Goal: Transaction & Acquisition: Book appointment/travel/reservation

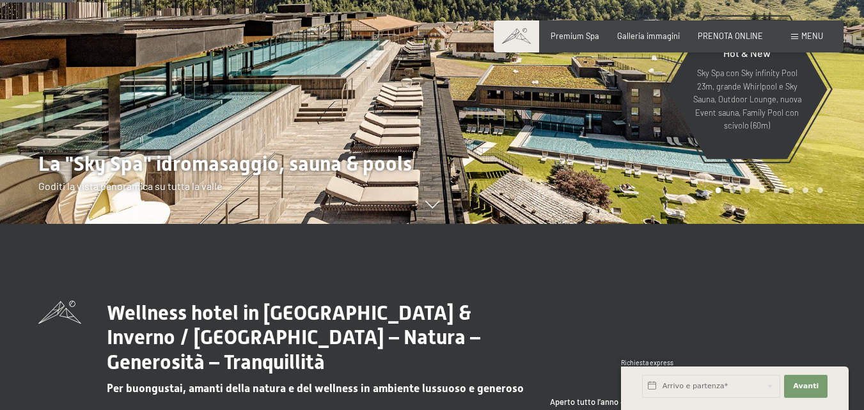
scroll to position [448, 0]
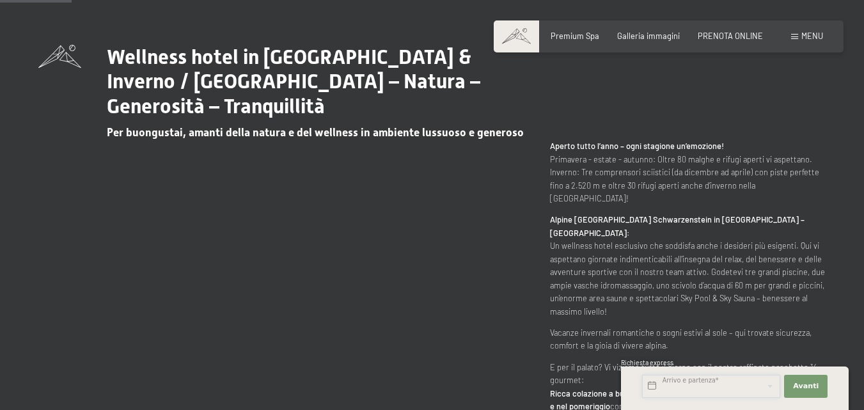
click at [733, 381] on input "text" at bounding box center [711, 386] width 138 height 23
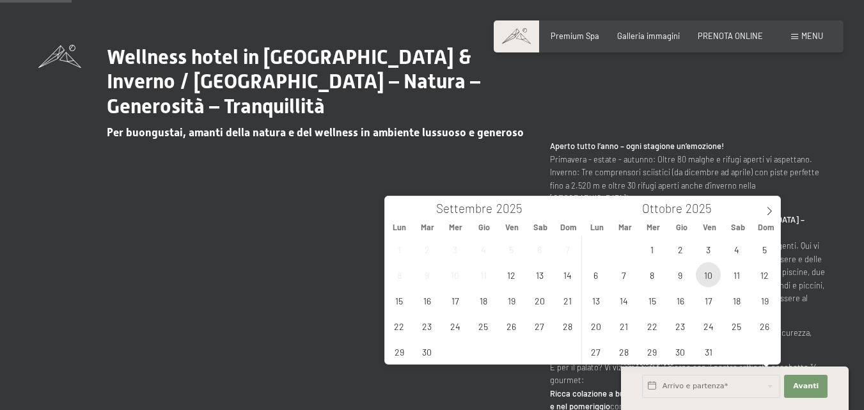
click at [715, 276] on span "10" at bounding box center [708, 274] width 25 height 25
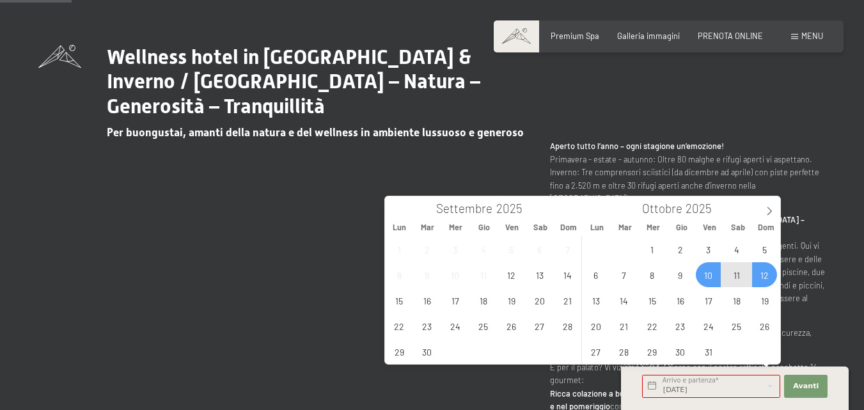
click at [771, 272] on span "12" at bounding box center [764, 274] width 25 height 25
type input "Ven. 10/10/2025 - Dom. 12/10/2025"
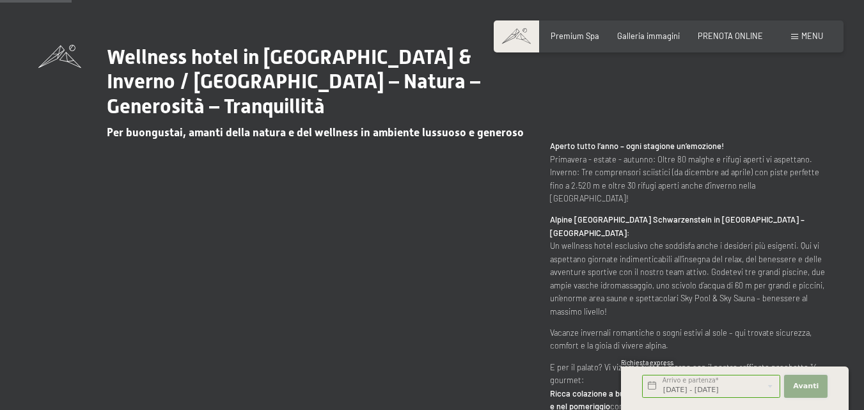
scroll to position [0, 0]
click at [810, 385] on span "Avanti" at bounding box center [806, 386] width 26 height 10
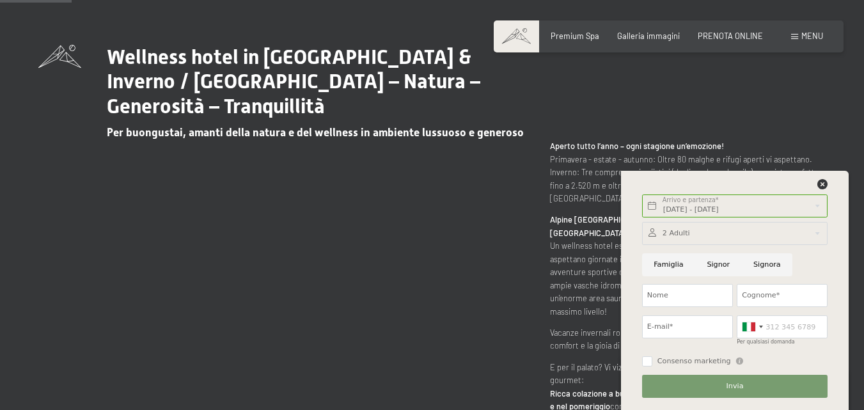
scroll to position [512, 0]
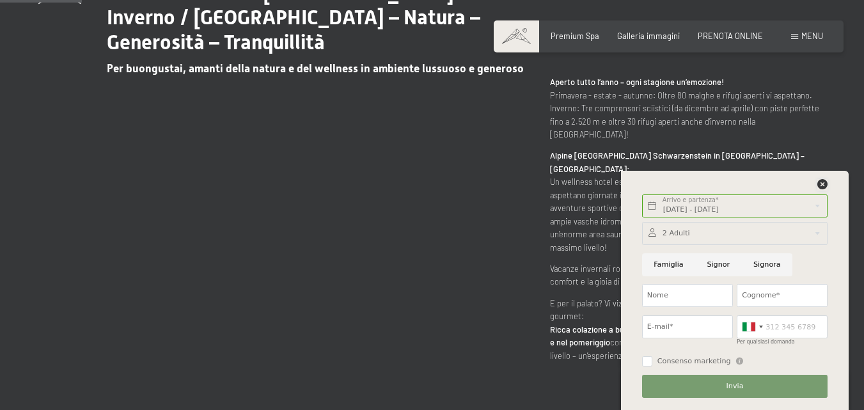
click at [820, 181] on icon at bounding box center [822, 184] width 10 height 10
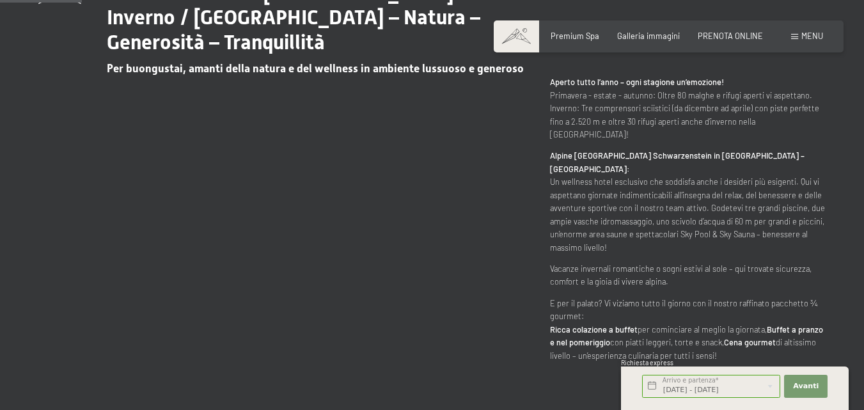
drag, startPoint x: 754, startPoint y: 49, endPoint x: 749, endPoint y: 44, distance: 6.8
click at [750, 42] on div "Prenotazione Richiesta Premium Spa Galleria immagini PRENOTA ONLINE Menu DE IT …" at bounding box center [668, 37] width 309 height 12
click at [744, 34] on span "PRENOTA ONLINE" at bounding box center [730, 34] width 65 height 10
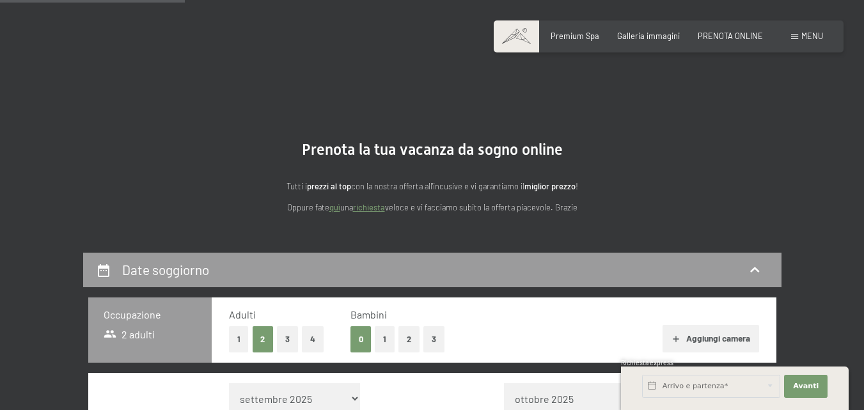
scroll to position [256, 0]
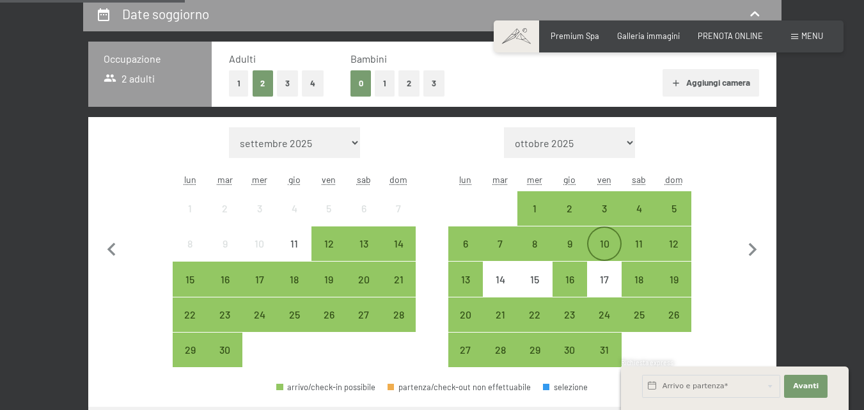
click at [611, 240] on div "10" at bounding box center [604, 255] width 32 height 32
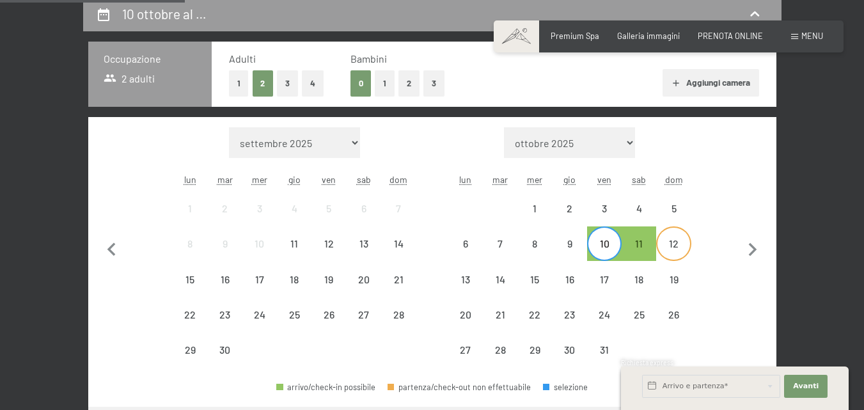
click at [672, 241] on div "12" at bounding box center [673, 255] width 32 height 32
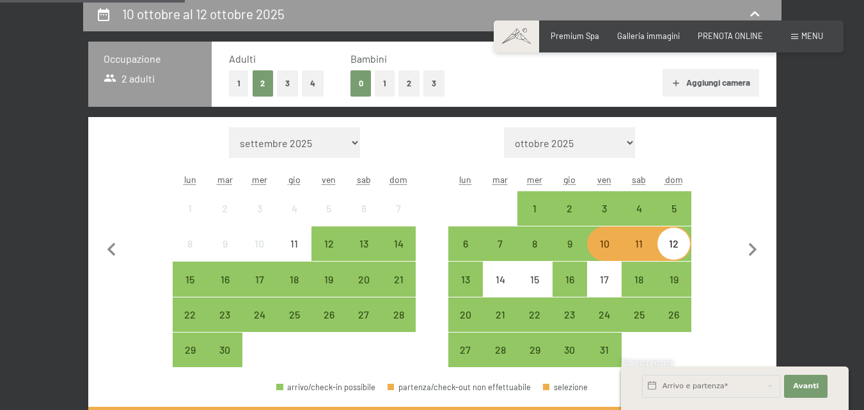
click at [387, 81] on button "1" at bounding box center [385, 83] width 20 height 26
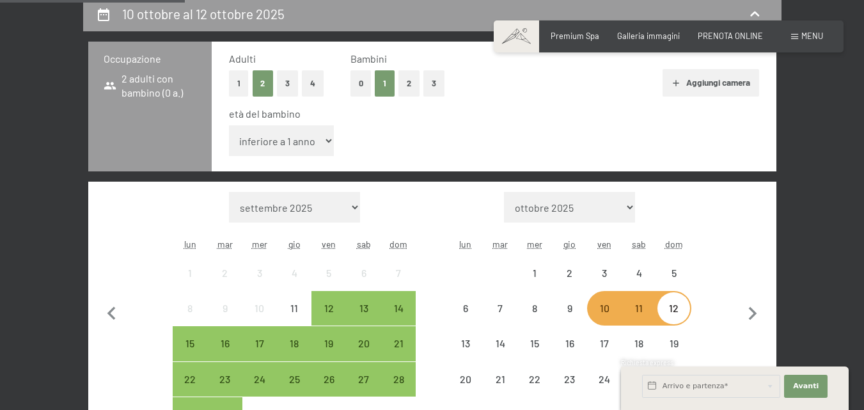
drag, startPoint x: 326, startPoint y: 151, endPoint x: 317, endPoint y: 146, distance: 10.3
click at [321, 148] on select "inferiore a 1 anno 1 anno 2 anni 3 anni 4 anni 5 anni 6 anni 7 anni 8 anni 9 an…" at bounding box center [282, 140] width 106 height 31
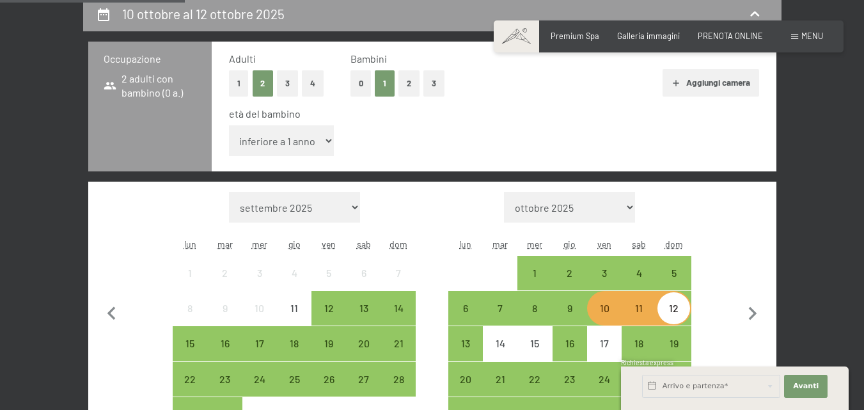
select select "3"
click at [229, 125] on select "inferiore a 1 anno 1 anno 2 anni 3 anni 4 anni 5 anni 6 anni 7 anni 8 anni 9 an…" at bounding box center [282, 140] width 106 height 31
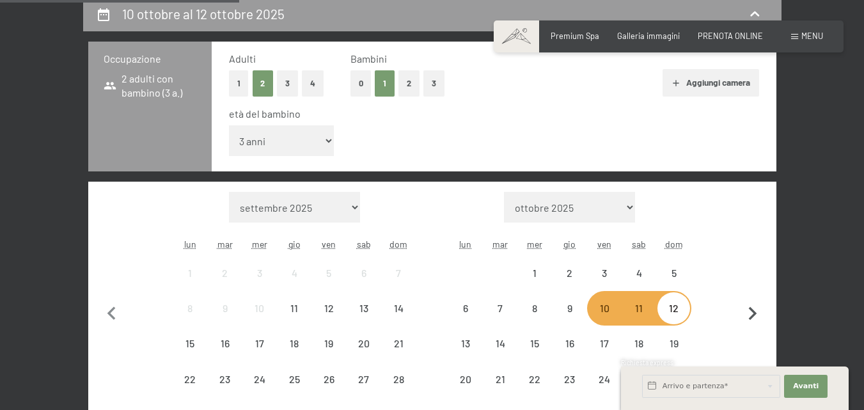
scroll to position [448, 0]
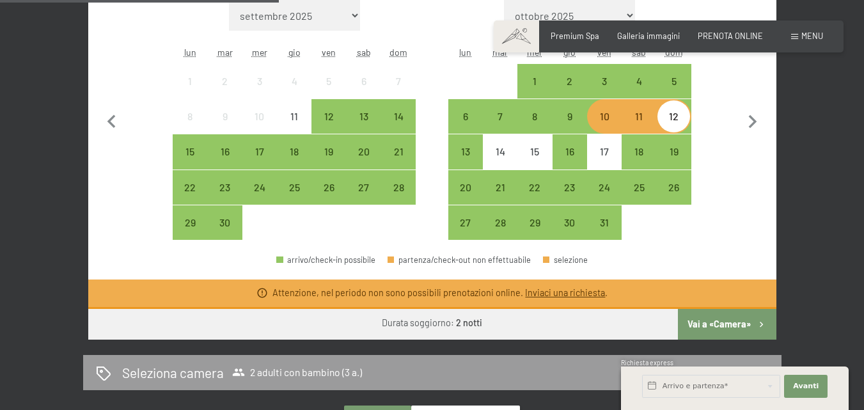
click at [723, 297] on div "Attenzione, nel periodo non sono possibili prenotazioni online. Inviaci una ric…" at bounding box center [432, 293] width 688 height 29
click at [726, 330] on button "Vai a «Camera»" at bounding box center [727, 324] width 98 height 31
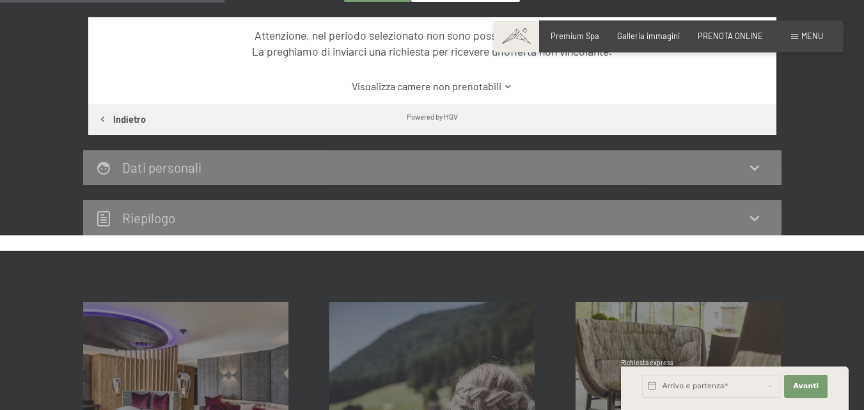
scroll to position [253, 0]
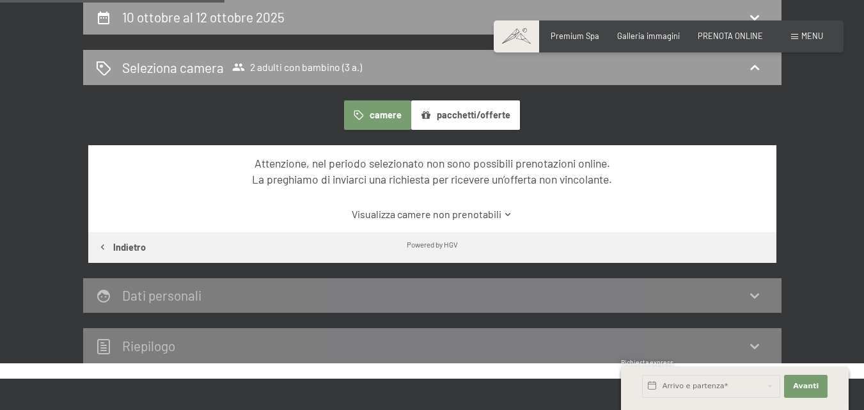
click at [115, 242] on button "Indietro" at bounding box center [121, 247] width 67 height 31
select select "3"
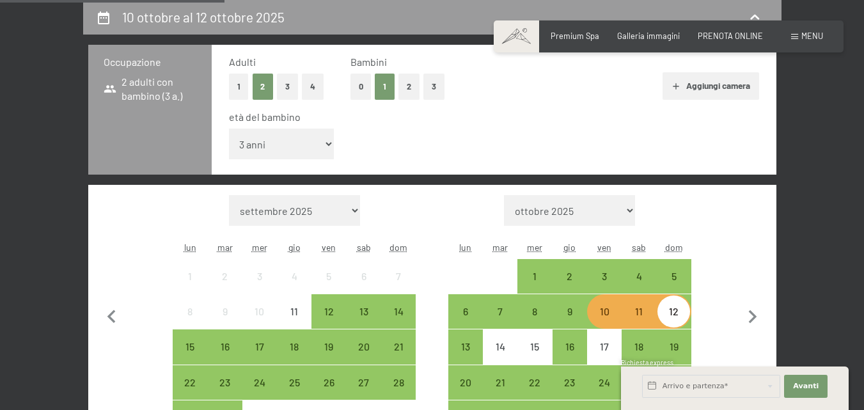
click at [606, 313] on div "10" at bounding box center [604, 322] width 32 height 32
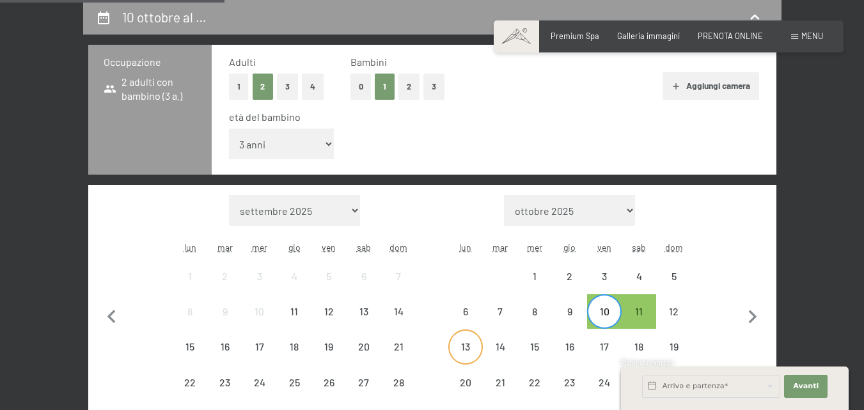
click at [464, 349] on div "13" at bounding box center [466, 357] width 32 height 32
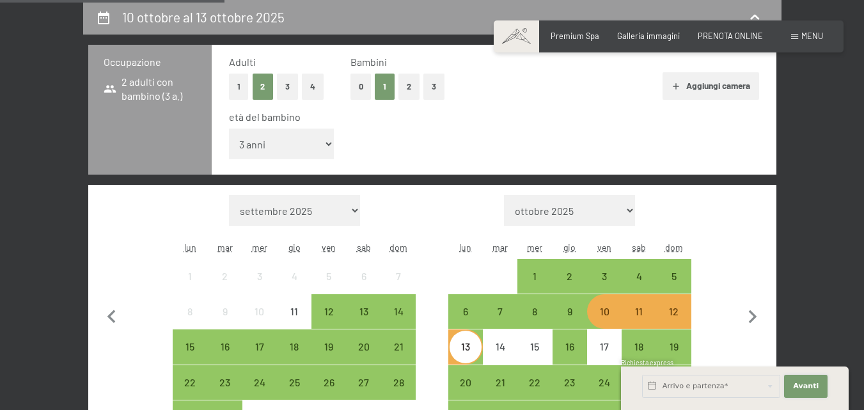
drag, startPoint x: 816, startPoint y: 384, endPoint x: 772, endPoint y: 267, distance: 124.5
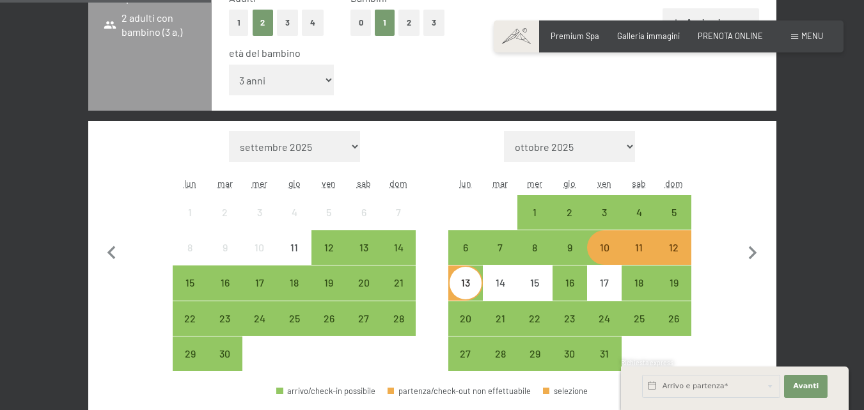
click at [608, 253] on div "10" at bounding box center [604, 258] width 32 height 32
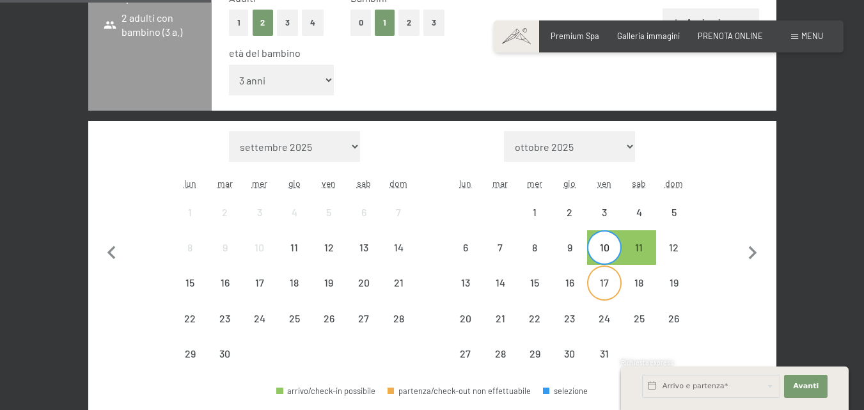
drag, startPoint x: 604, startPoint y: 267, endPoint x: 609, endPoint y: 274, distance: 8.7
click at [606, 269] on div "17" at bounding box center [604, 283] width 32 height 32
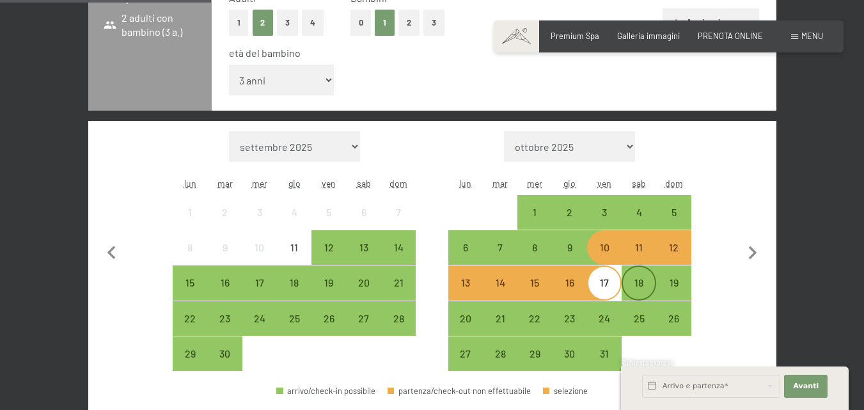
click at [634, 276] on div "18" at bounding box center [639, 283] width 32 height 32
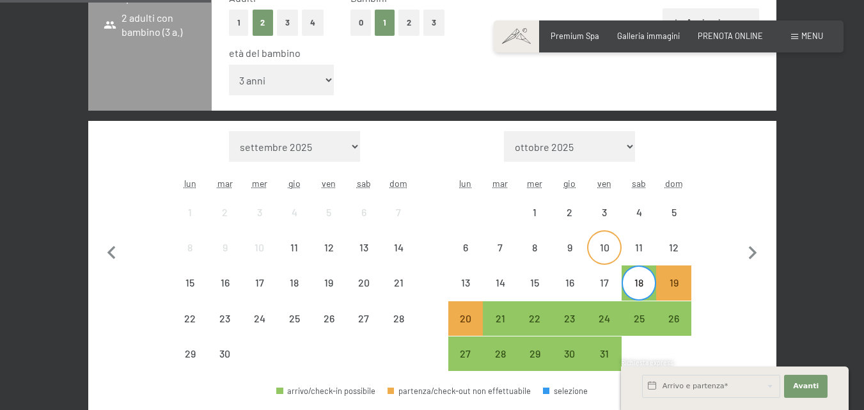
click at [612, 239] on div "10" at bounding box center [604, 247] width 32 height 32
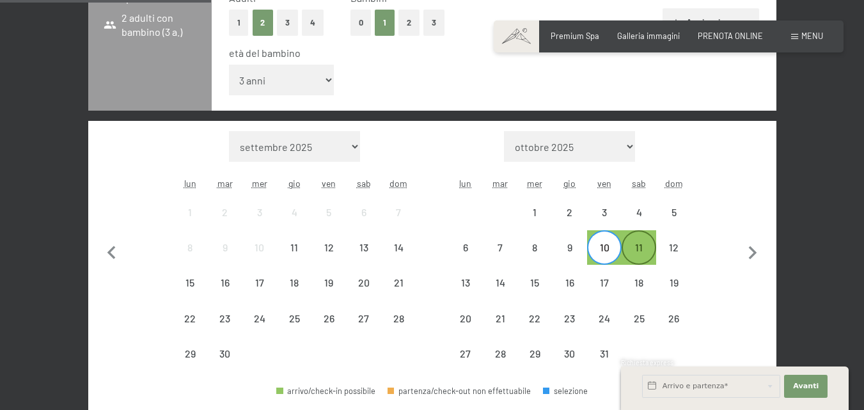
click at [652, 249] on div "11" at bounding box center [639, 258] width 32 height 32
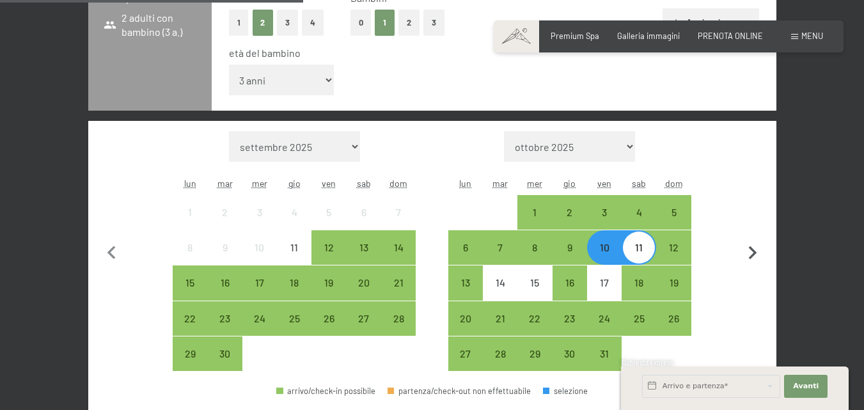
scroll to position [444, 0]
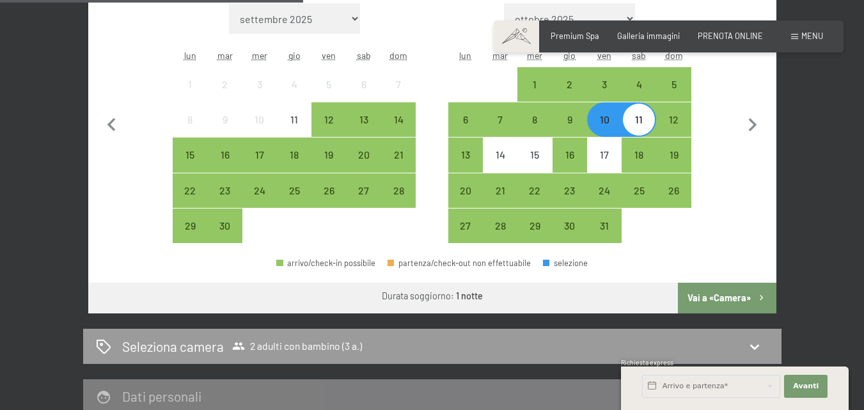
click at [719, 297] on button "Vai a «Camera»" at bounding box center [727, 298] width 98 height 31
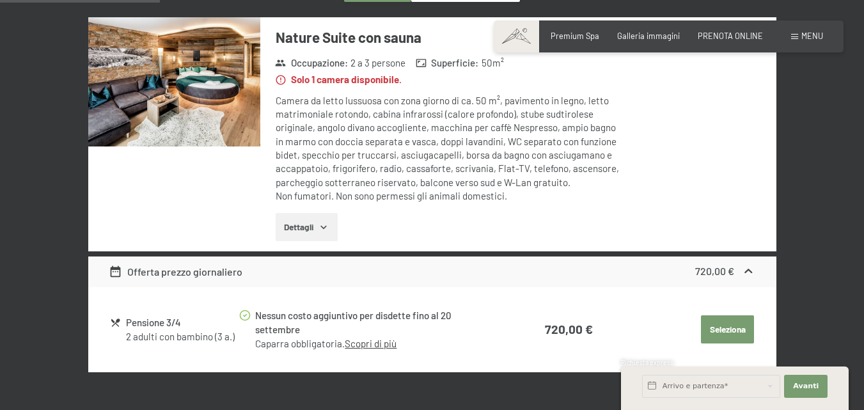
scroll to position [253, 0]
